Goal: Navigation & Orientation: Find specific page/section

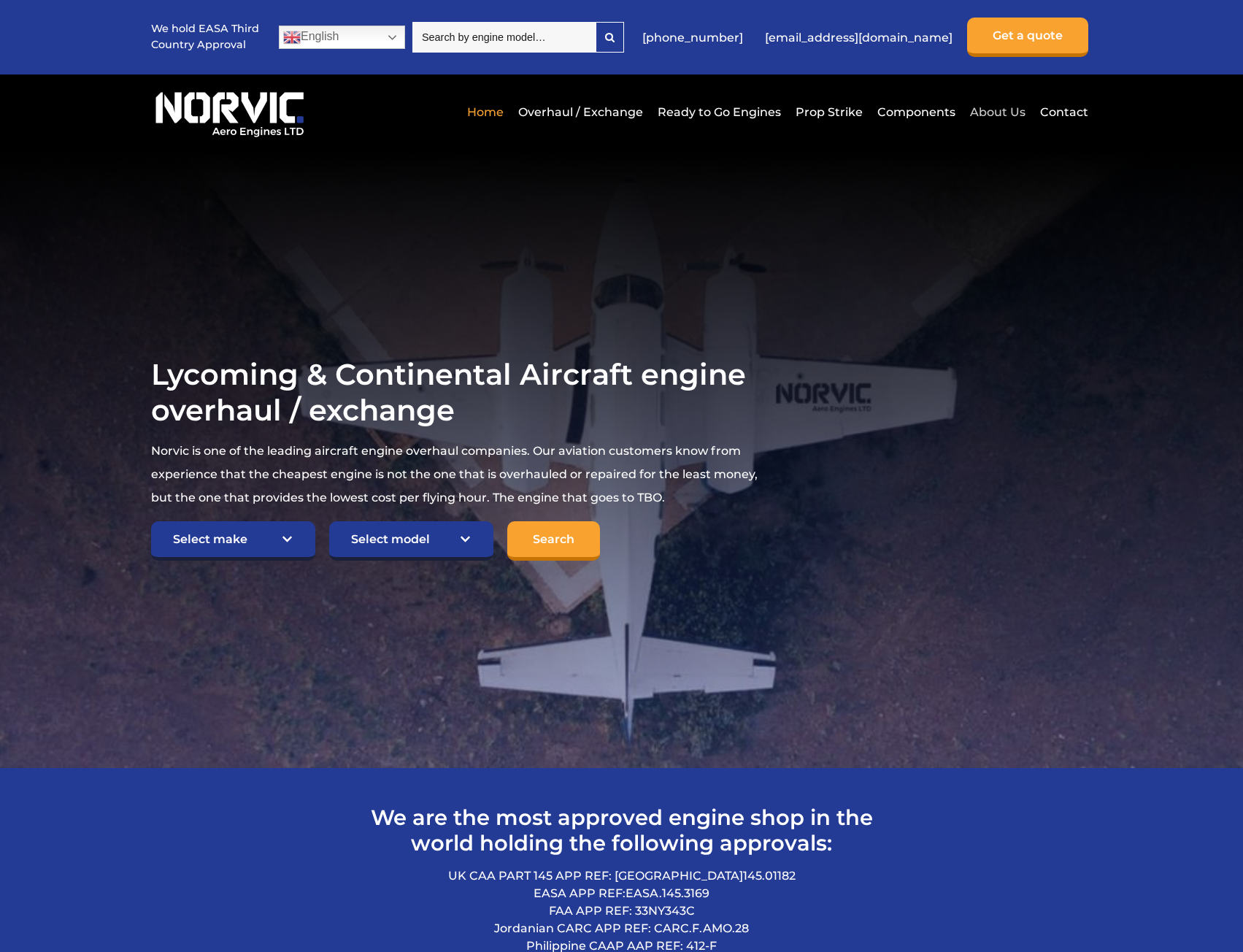
click at [980, 108] on link "About Us" at bounding box center [997, 112] width 63 height 36
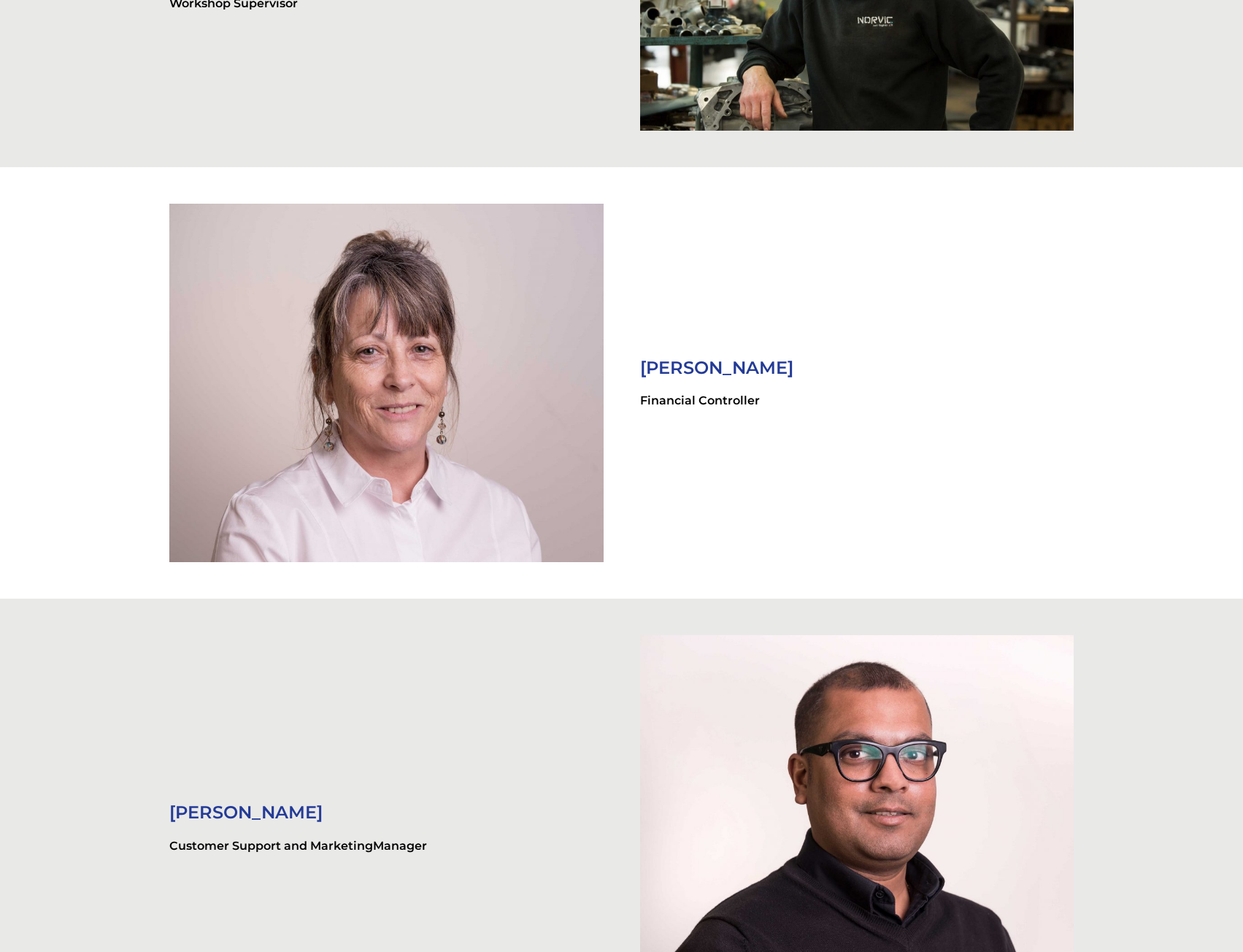
scroll to position [3138, 0]
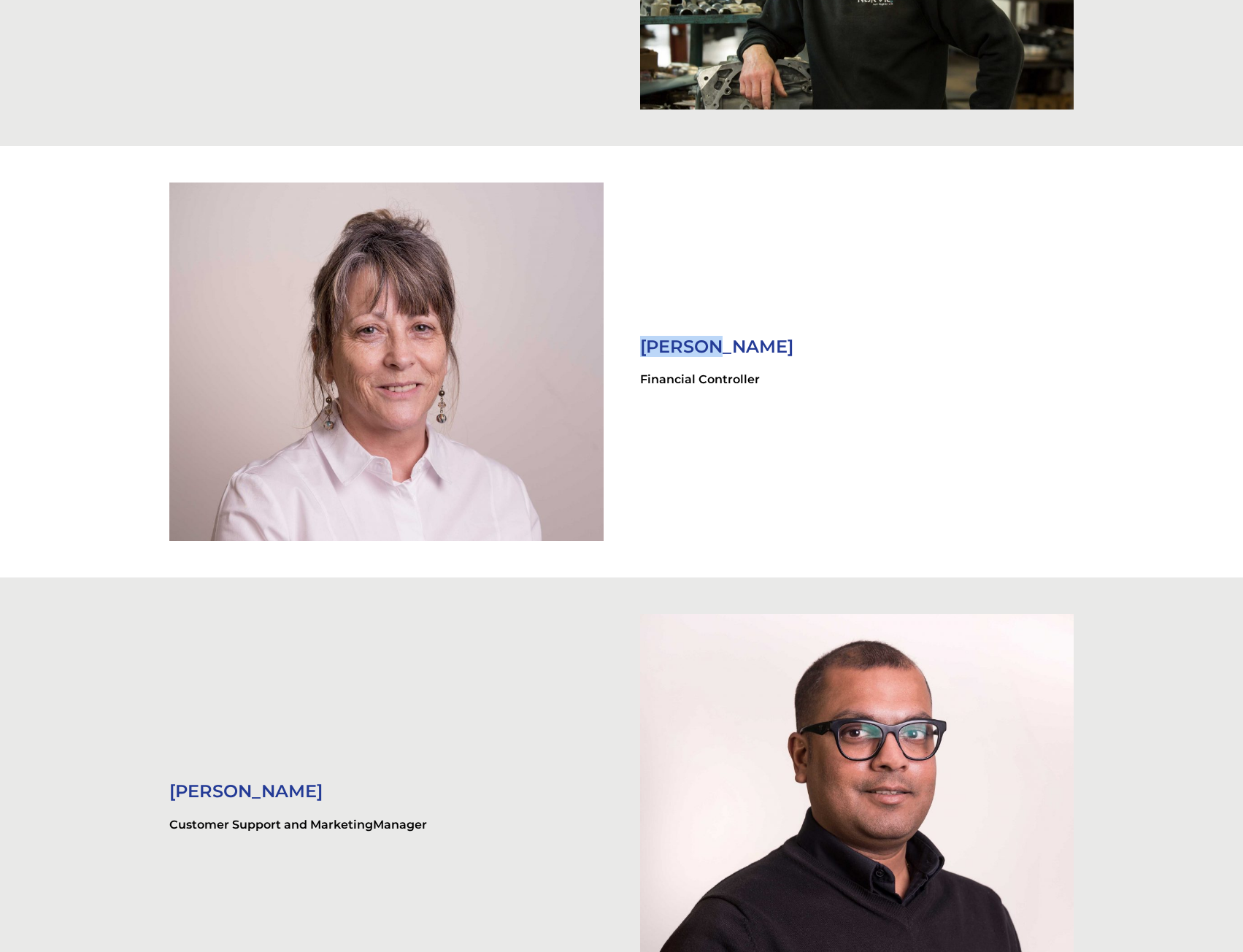
click at [637, 344] on div "Liz Fox Financial Controller" at bounding box center [856, 361] width 470 height 117
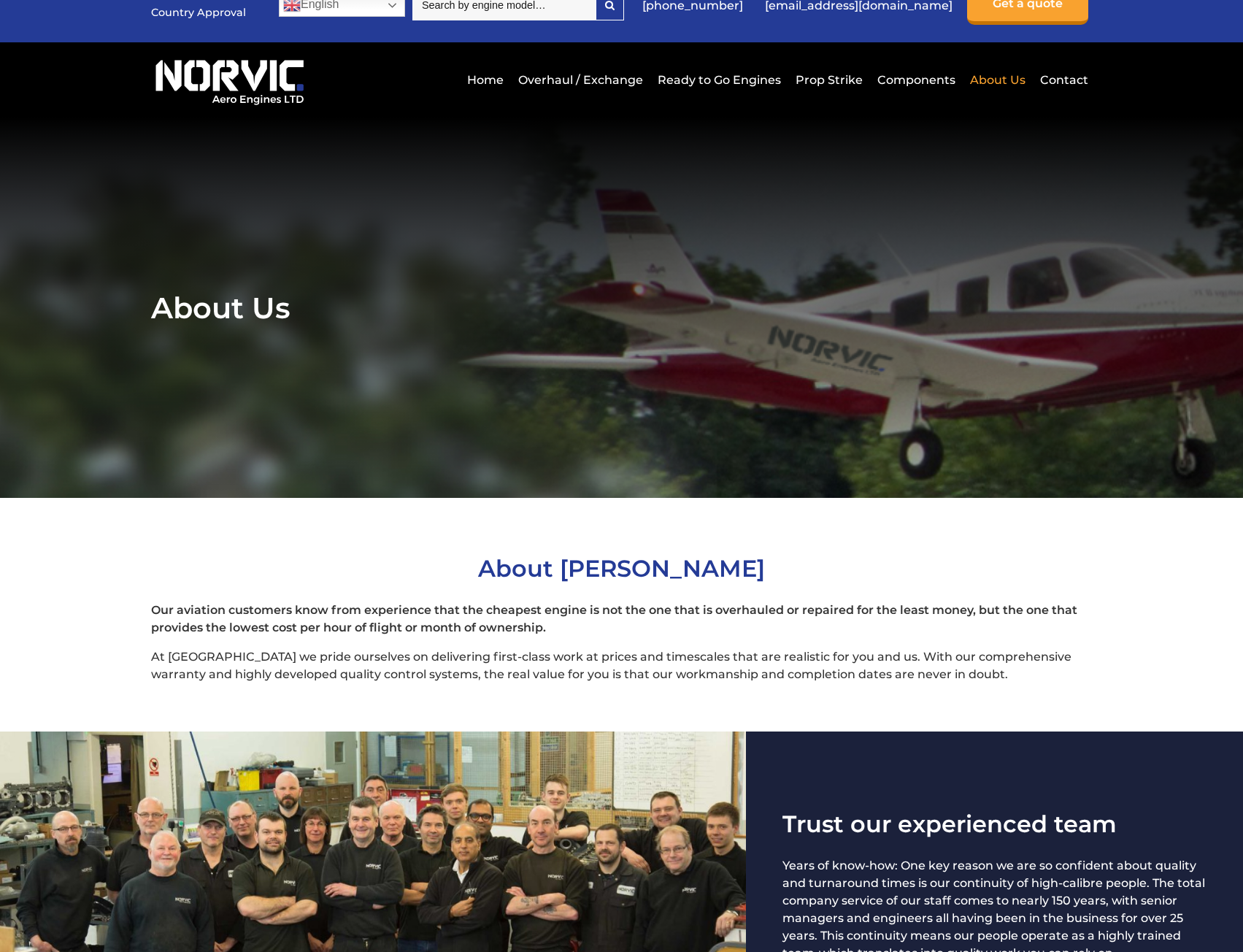
scroll to position [0, 0]
